Goal: Feedback & Contribution: Submit feedback/report problem

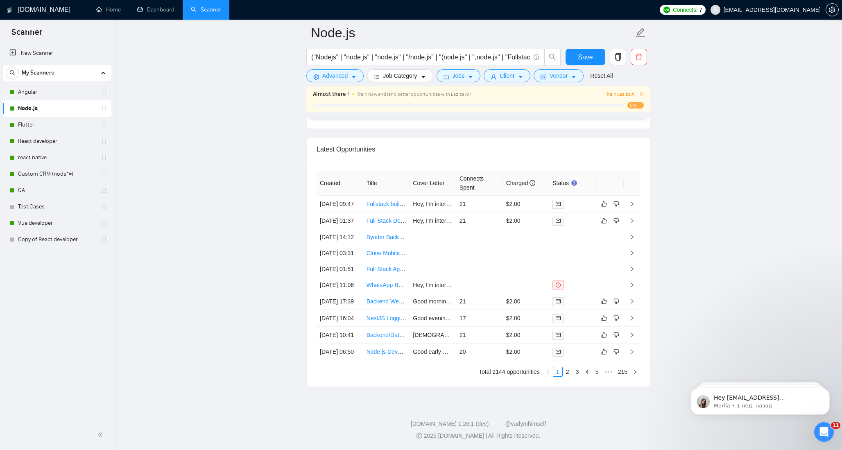
scroll to position [2179, 0]
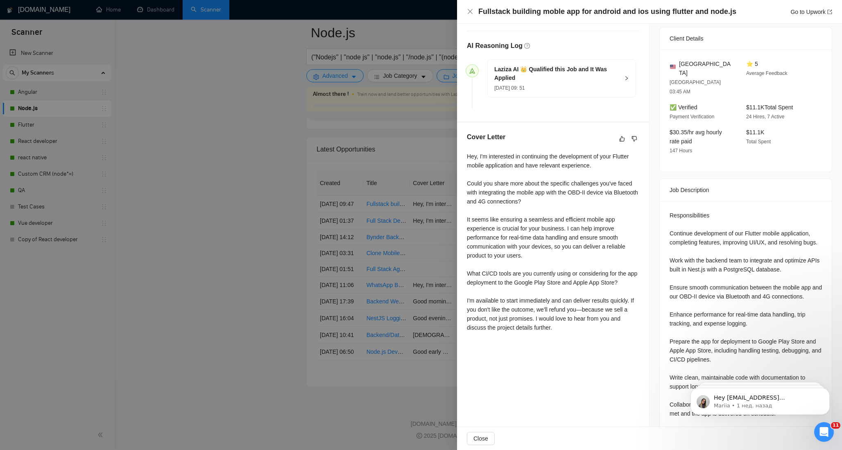
scroll to position [202, 0]
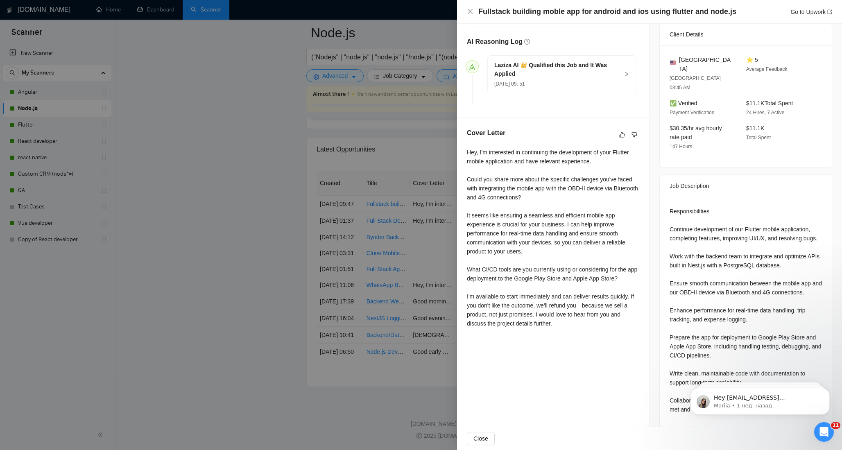
click at [232, 194] on div at bounding box center [421, 225] width 842 height 450
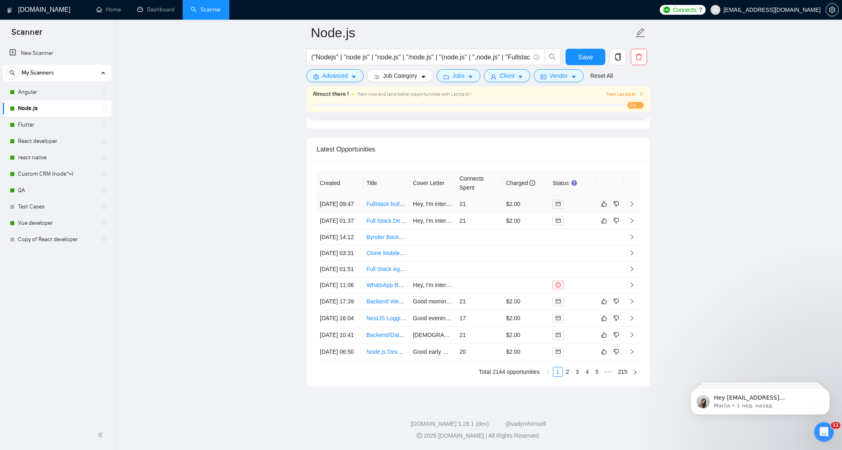
click at [602, 196] on td at bounding box center [610, 204] width 28 height 17
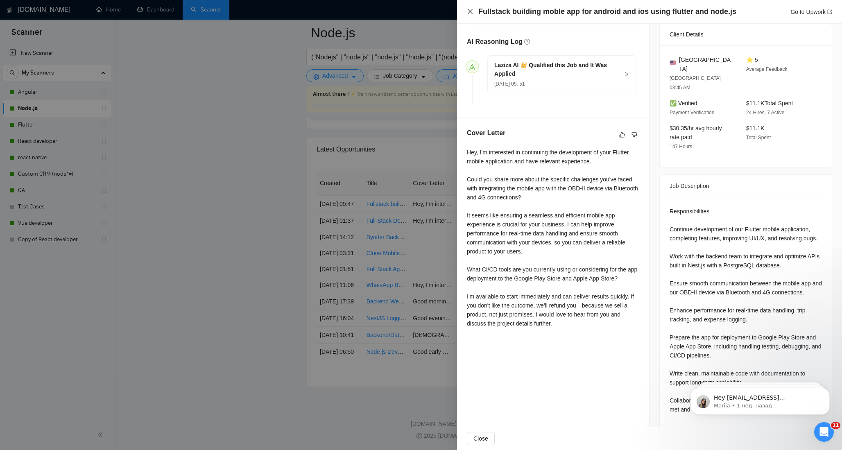
click at [469, 11] on icon "close" at bounding box center [470, 11] width 7 height 7
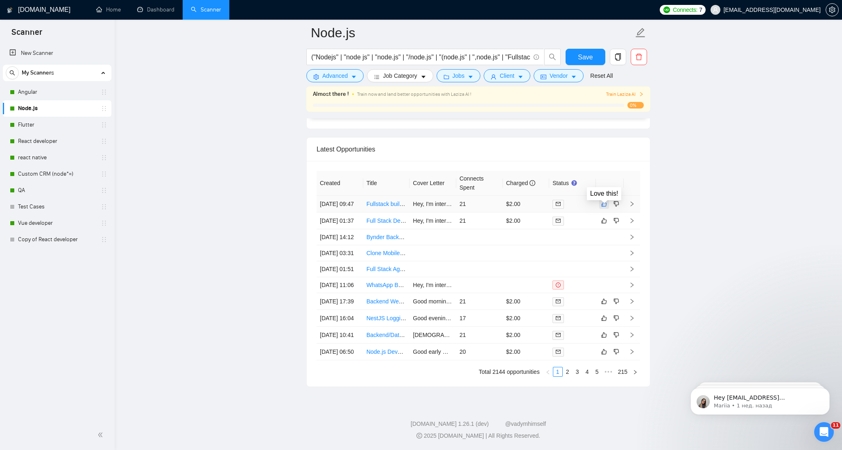
click at [603, 201] on icon "like" at bounding box center [604, 204] width 6 height 7
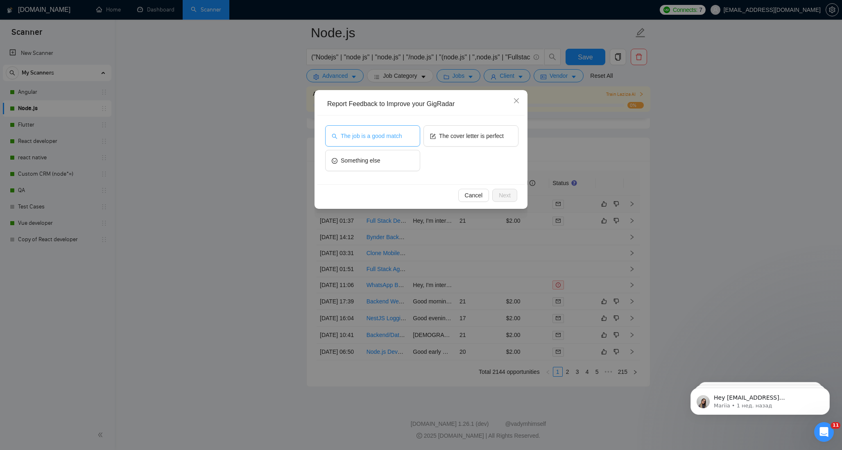
click at [388, 140] on span "The job is a good match" at bounding box center [371, 135] width 61 height 9
click at [449, 142] on button "The cover letter is perfect" at bounding box center [470, 135] width 95 height 21
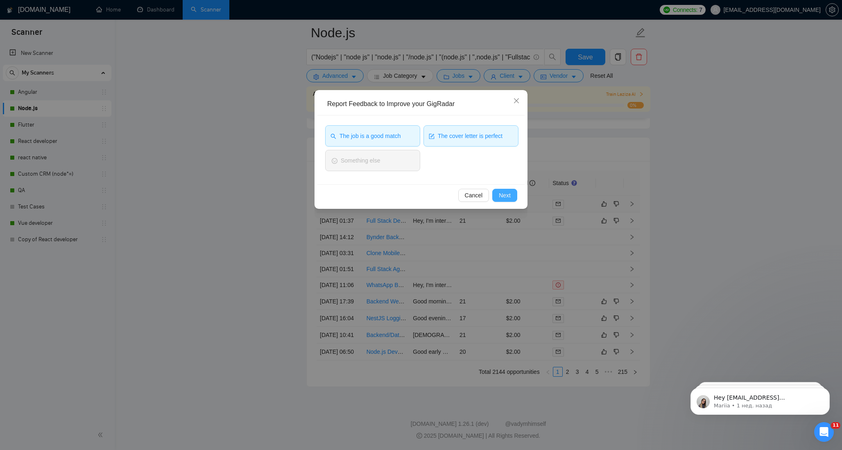
click at [503, 194] on span "Next" at bounding box center [505, 195] width 12 height 9
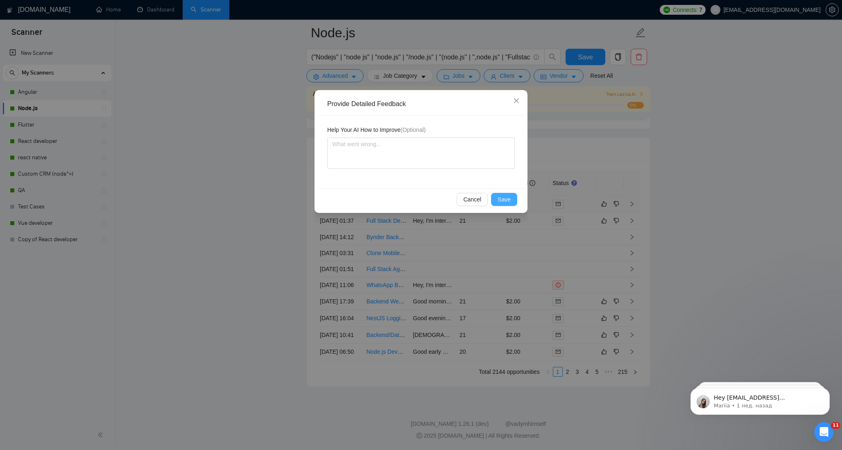
click at [503, 200] on span "Save" at bounding box center [503, 199] width 13 height 9
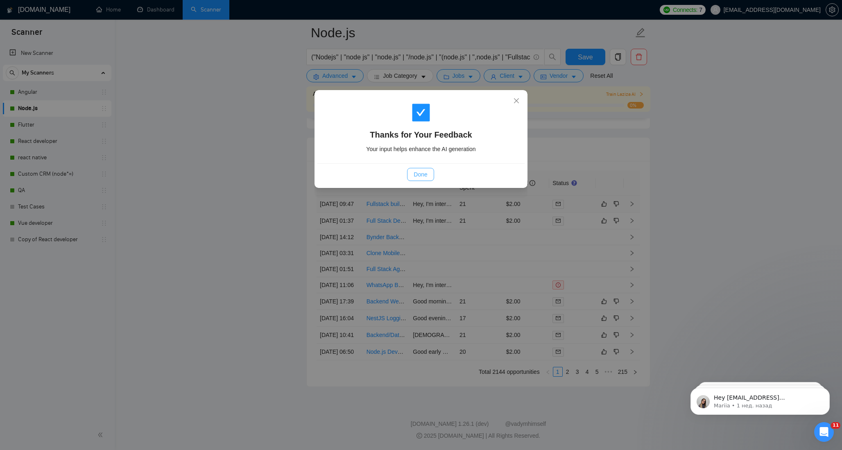
click at [427, 173] on span "Done" at bounding box center [420, 174] width 14 height 9
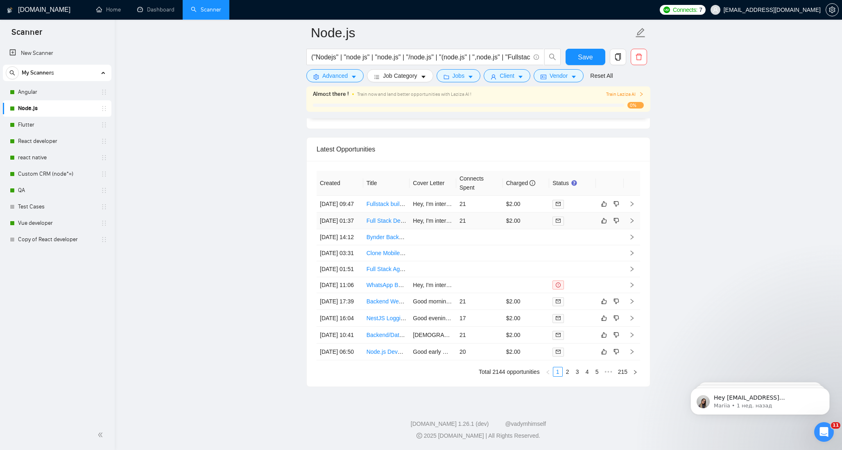
click at [384, 217] on link "Full Stack Developer | Next.[PERSON_NAME], [PERSON_NAME] &amp; AWS" at bounding box center [466, 220] width 201 height 7
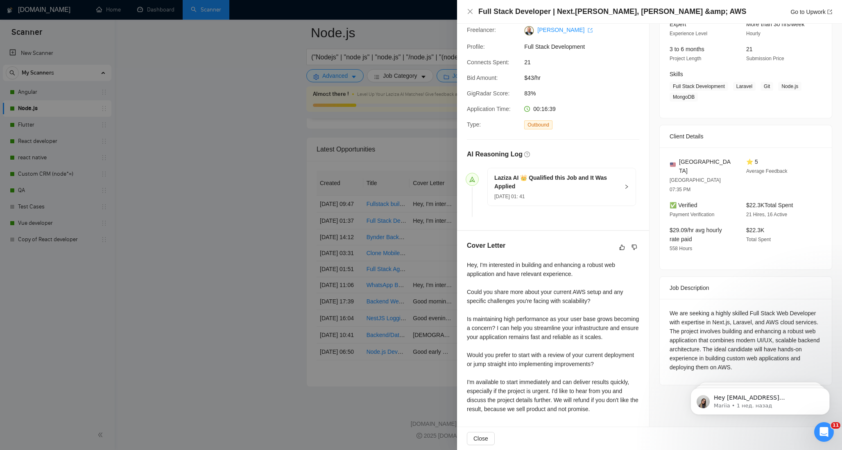
click at [255, 212] on div at bounding box center [421, 225] width 842 height 450
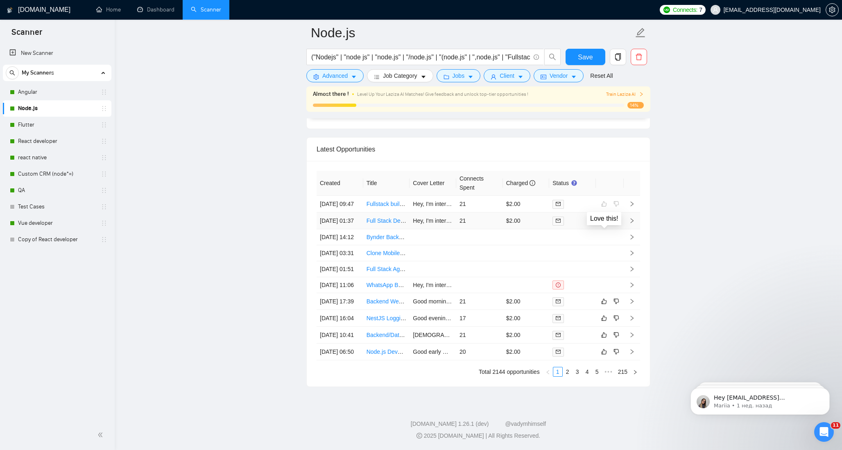
click at [603, 217] on icon "like" at bounding box center [604, 220] width 6 height 7
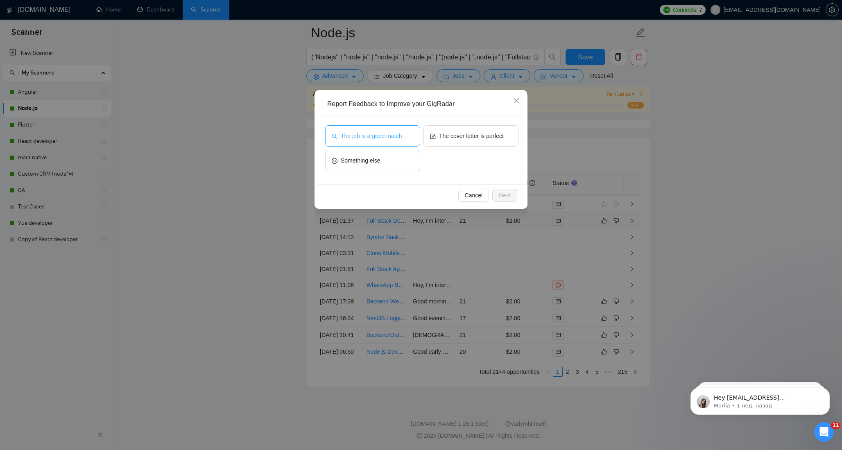
click at [385, 140] on button "The job is a good match" at bounding box center [372, 135] width 95 height 21
click at [454, 140] on span "The cover letter is perfect" at bounding box center [471, 135] width 65 height 9
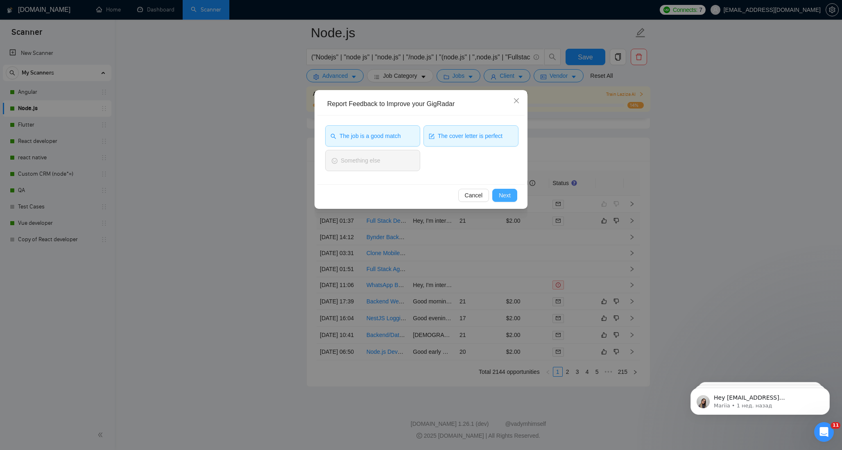
click at [505, 199] on span "Next" at bounding box center [505, 195] width 12 height 9
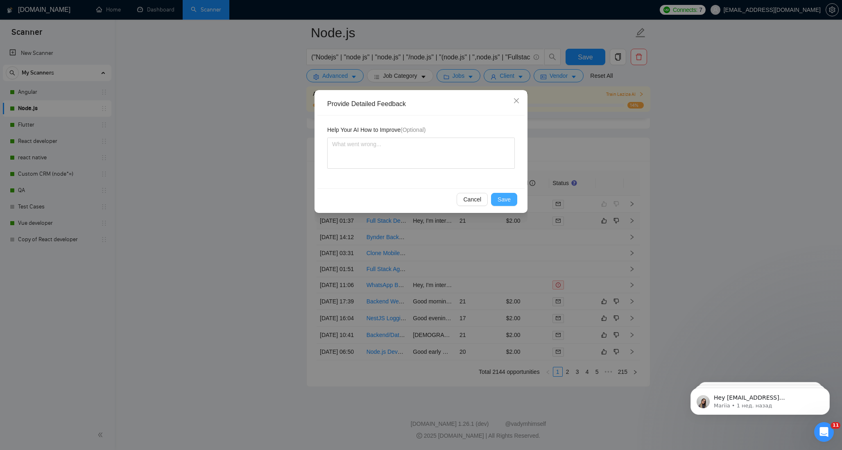
click at [505, 199] on span "Save" at bounding box center [503, 199] width 13 height 9
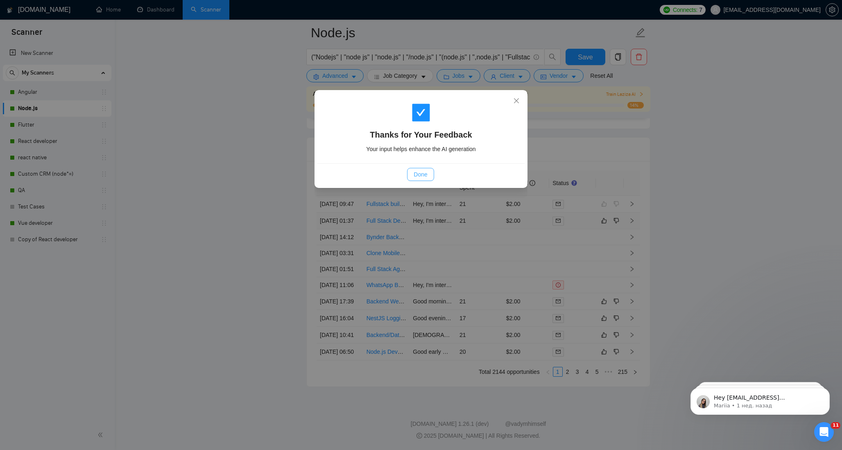
click at [424, 172] on span "Done" at bounding box center [420, 174] width 14 height 9
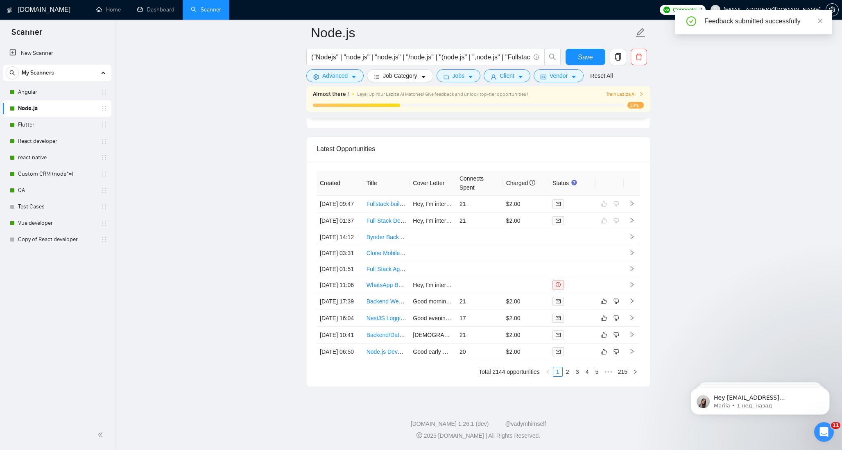
scroll to position [2095, 0]
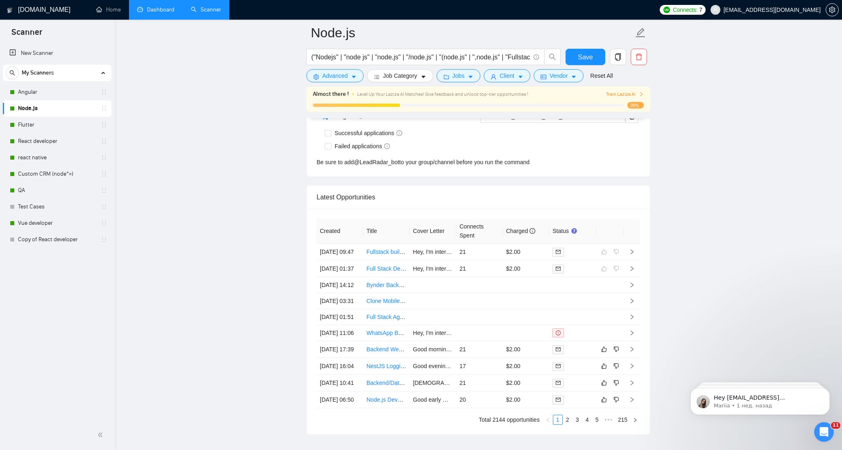
click at [161, 7] on link "Dashboard" at bounding box center [155, 9] width 37 height 7
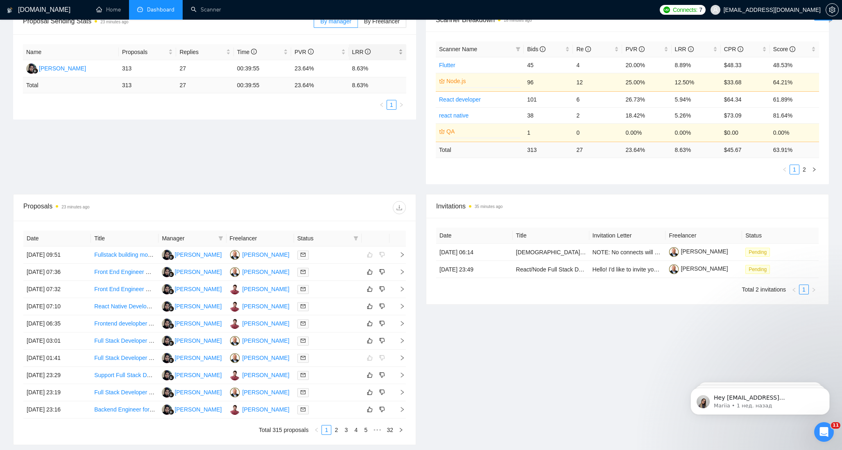
scroll to position [203, 0]
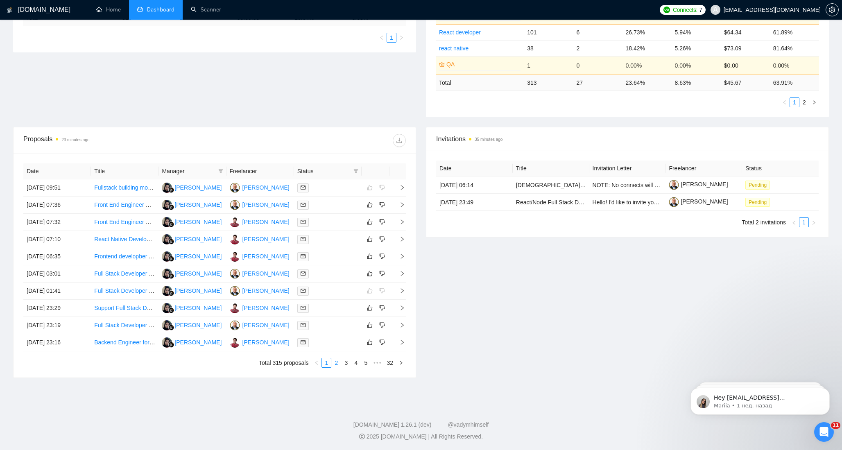
click at [335, 361] on link "2" at bounding box center [336, 362] width 9 height 9
click at [327, 363] on link "1" at bounding box center [326, 362] width 9 height 9
click at [336, 363] on link "2" at bounding box center [336, 362] width 9 height 9
click at [346, 364] on link "3" at bounding box center [345, 362] width 9 height 9
click at [357, 362] on link "4" at bounding box center [355, 362] width 9 height 9
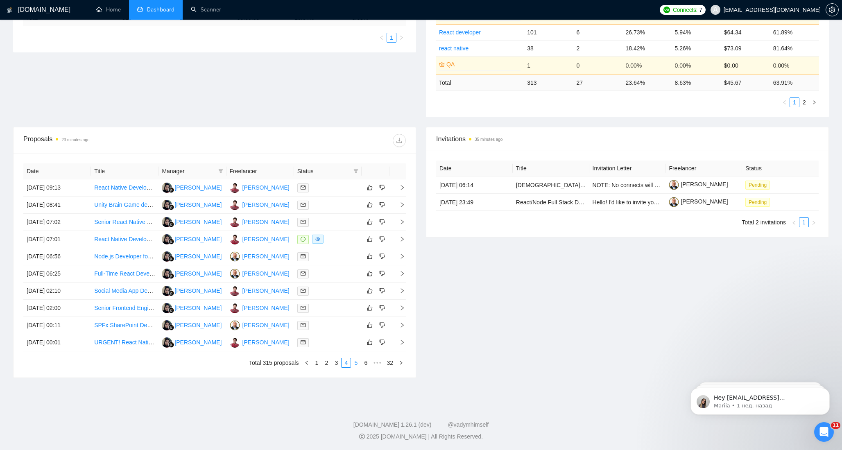
click at [356, 363] on link "5" at bounding box center [355, 362] width 9 height 9
